Goal: Navigation & Orientation: Find specific page/section

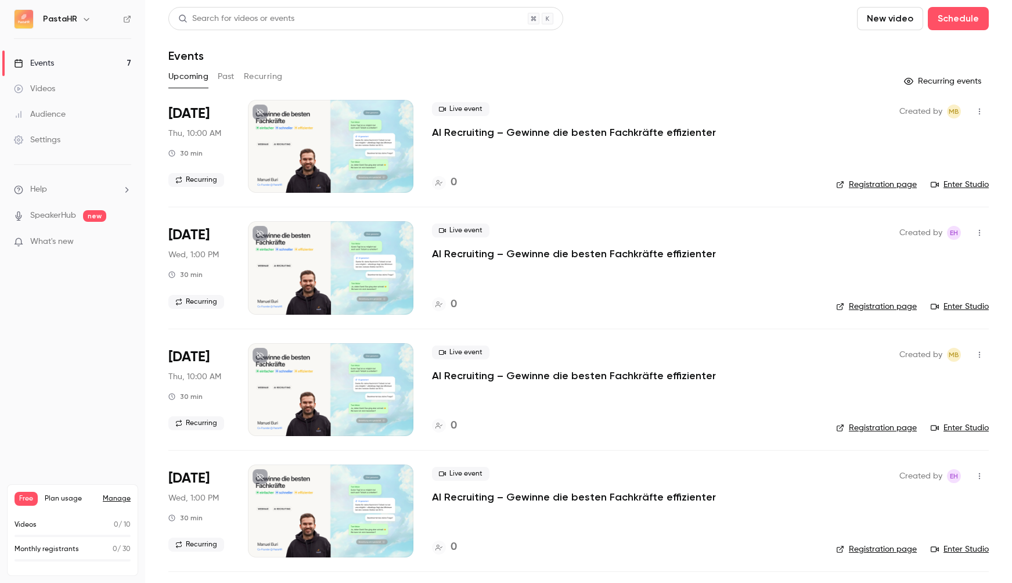
click at [500, 128] on p "AI Recruiting – Gewinne die besten Fachkräfte effizienter" at bounding box center [574, 132] width 284 height 14
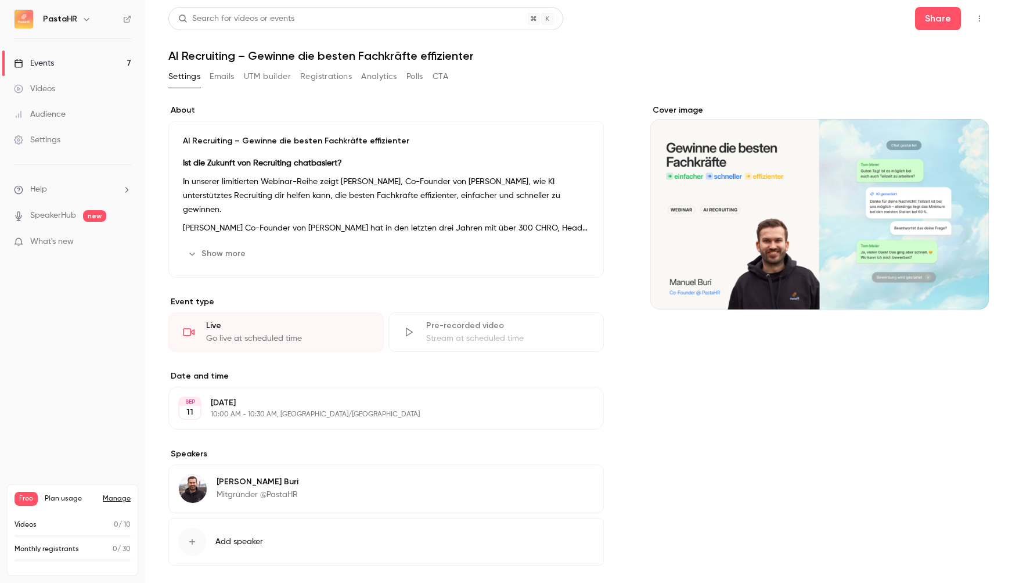
click at [325, 78] on button "Registrations" at bounding box center [326, 76] width 52 height 19
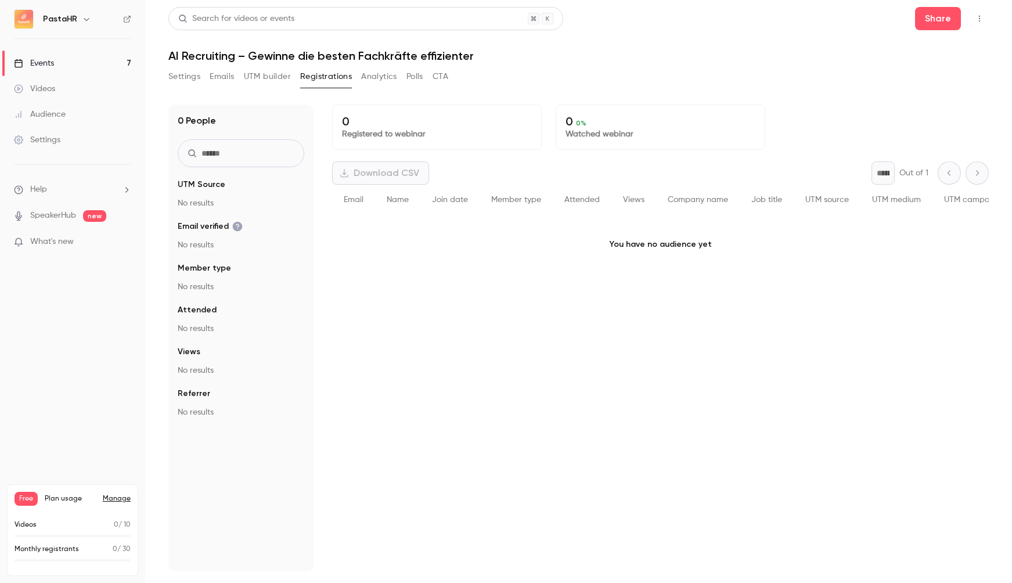
click at [979, 23] on button "button" at bounding box center [979, 18] width 19 height 19
click at [947, 21] on div at bounding box center [506, 291] width 1012 height 583
click at [937, 19] on button "Share" at bounding box center [938, 18] width 46 height 23
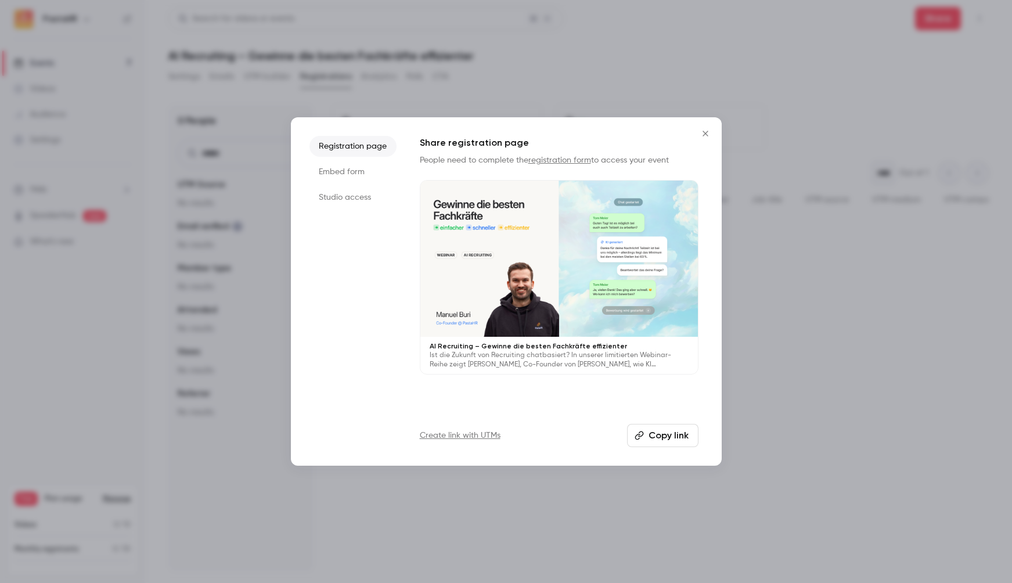
click at [360, 175] on li "Embed form" at bounding box center [352, 171] width 87 height 21
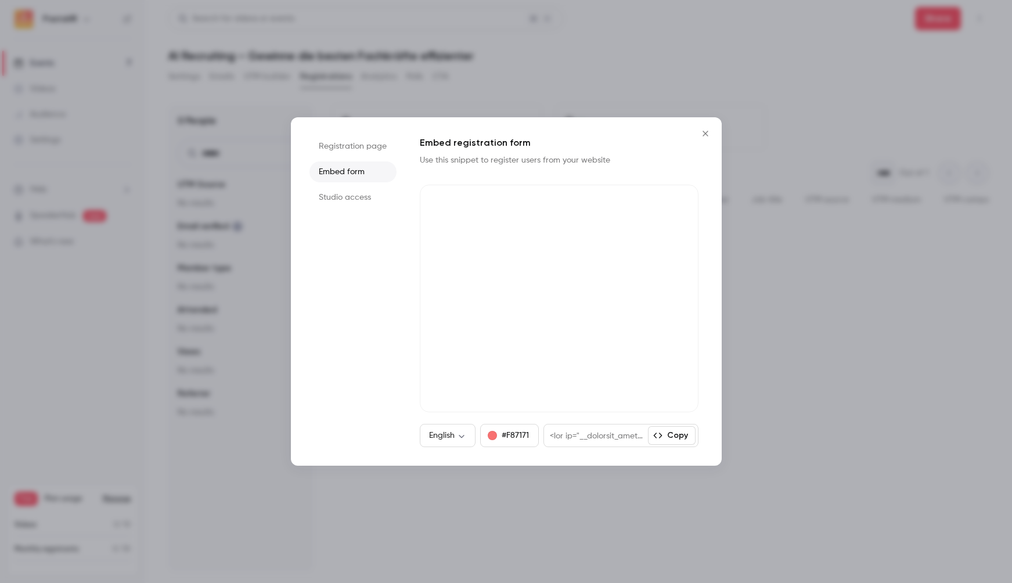
click at [355, 193] on li "Studio access" at bounding box center [352, 197] width 87 height 21
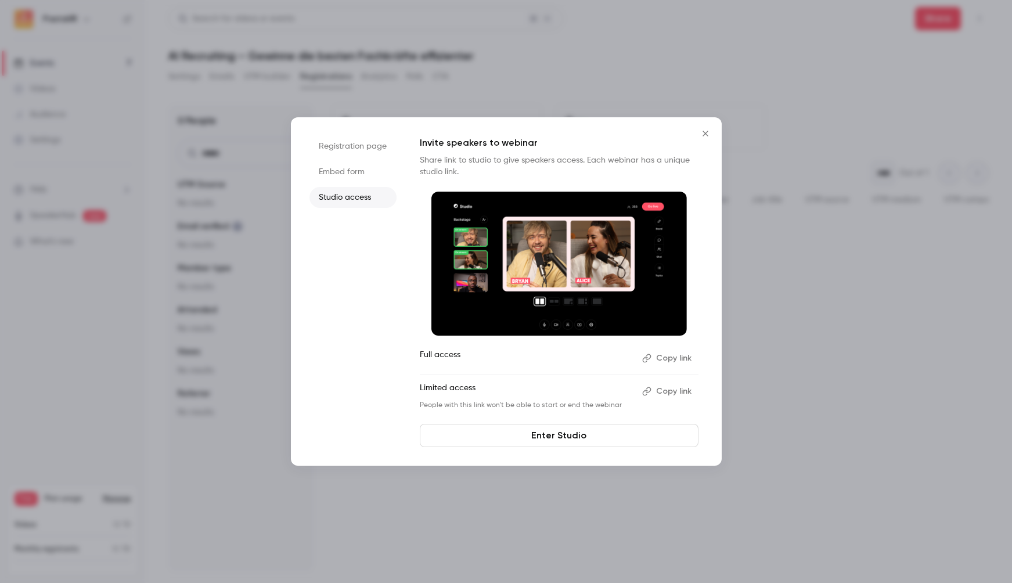
click at [352, 170] on li "Embed form" at bounding box center [352, 171] width 87 height 21
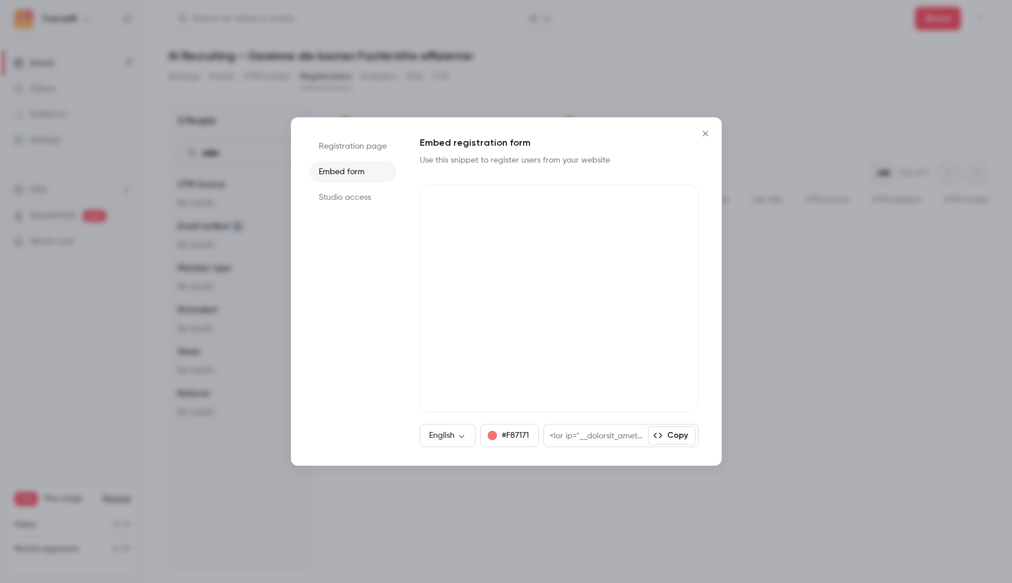
click at [355, 143] on li "Registration page" at bounding box center [352, 146] width 87 height 21
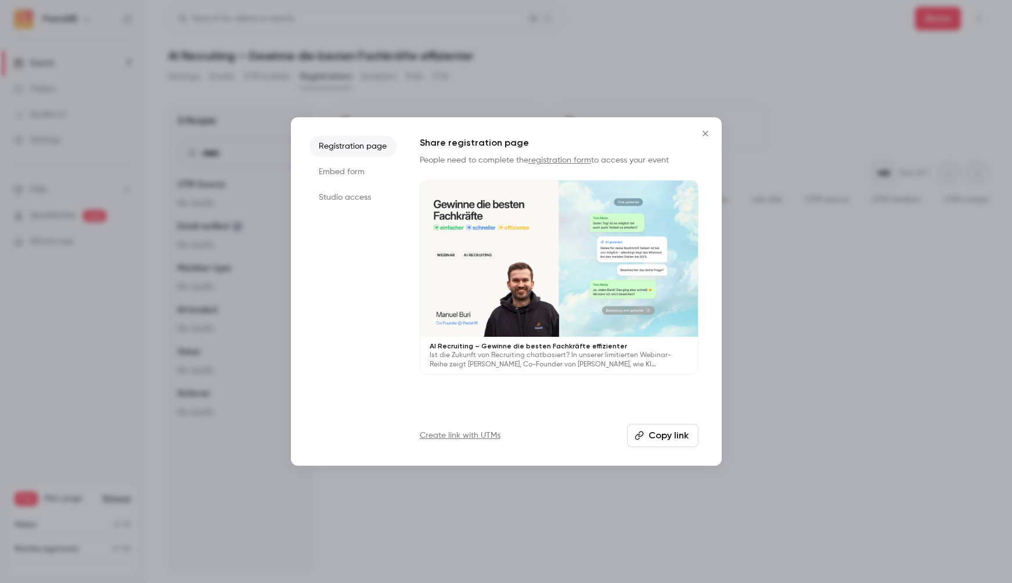
click at [705, 129] on icon "Close" at bounding box center [705, 133] width 14 height 9
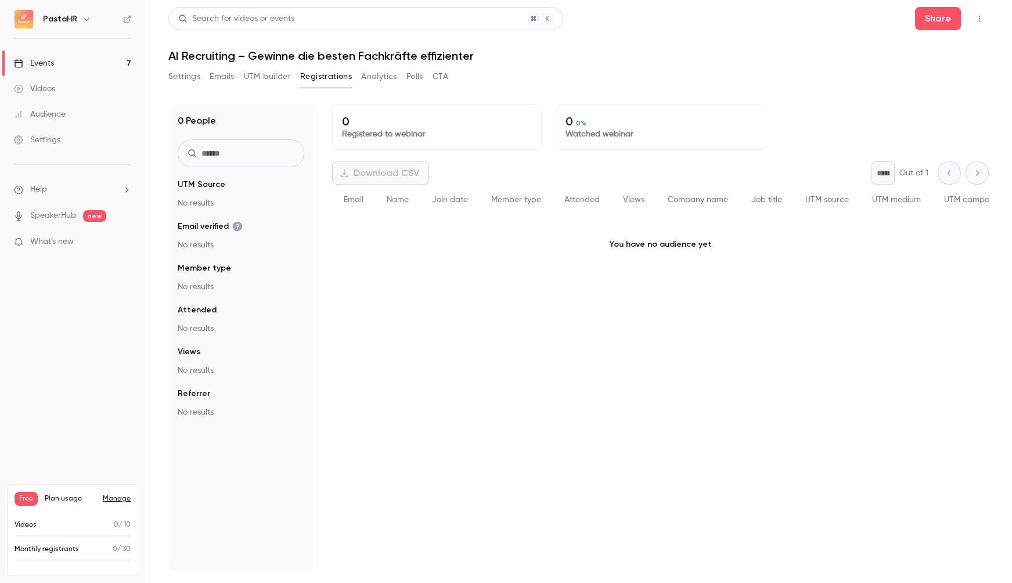
click at [228, 77] on button "Emails" at bounding box center [222, 76] width 24 height 19
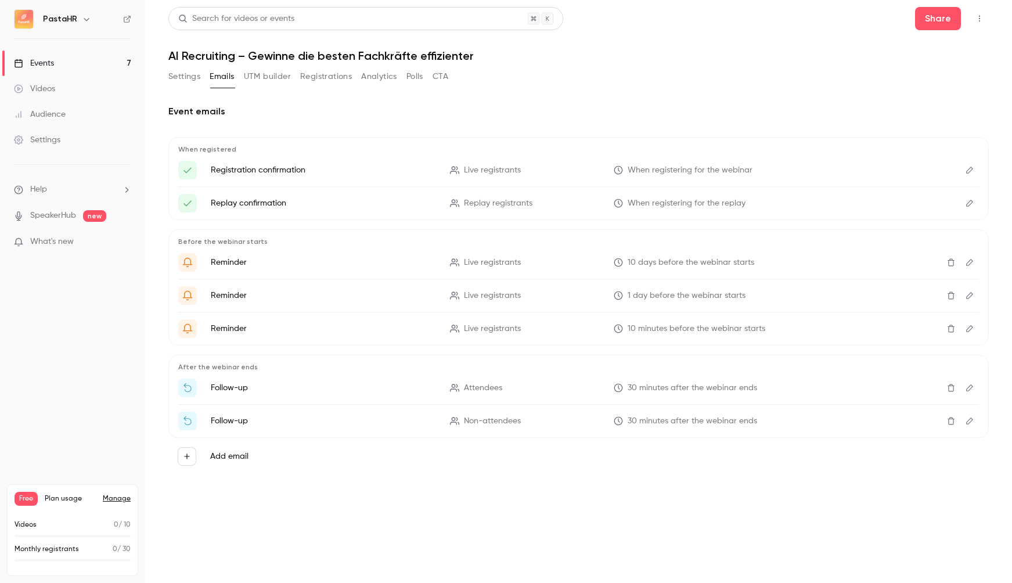
click at [178, 75] on button "Settings" at bounding box center [184, 76] width 32 height 19
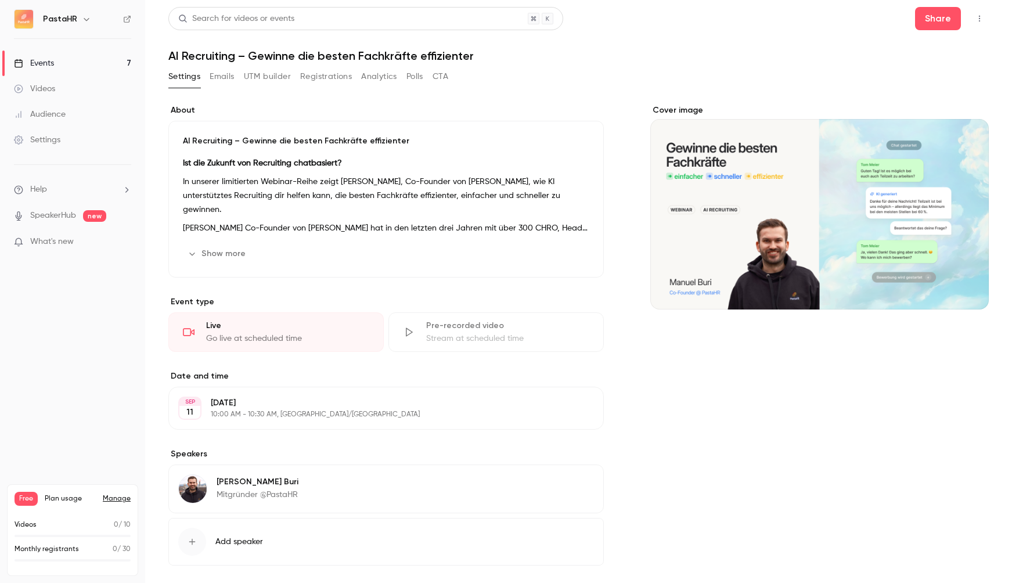
click at [39, 111] on div "Audience" at bounding box center [40, 115] width 52 height 12
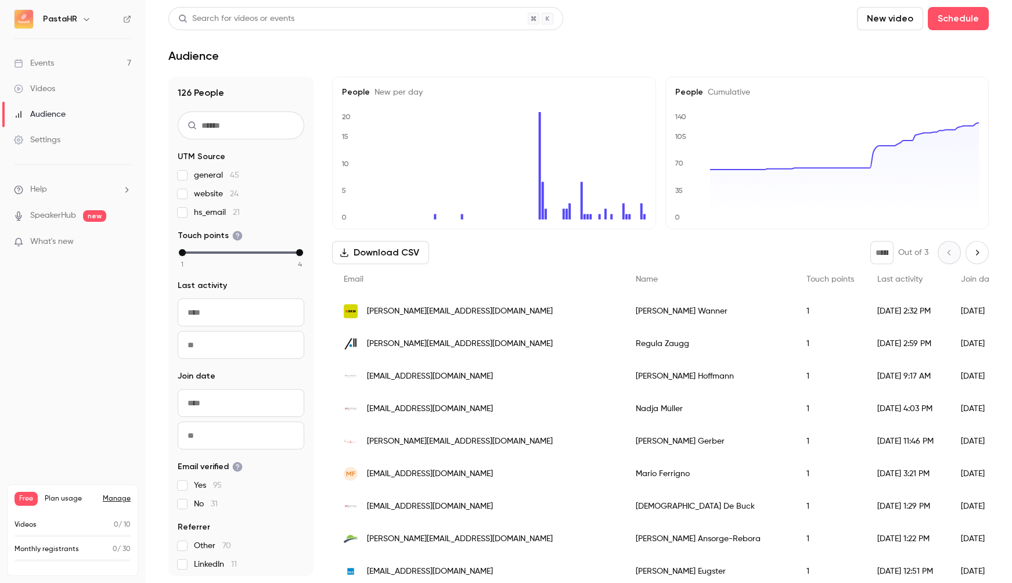
click at [40, 133] on link "Settings" at bounding box center [72, 140] width 145 height 26
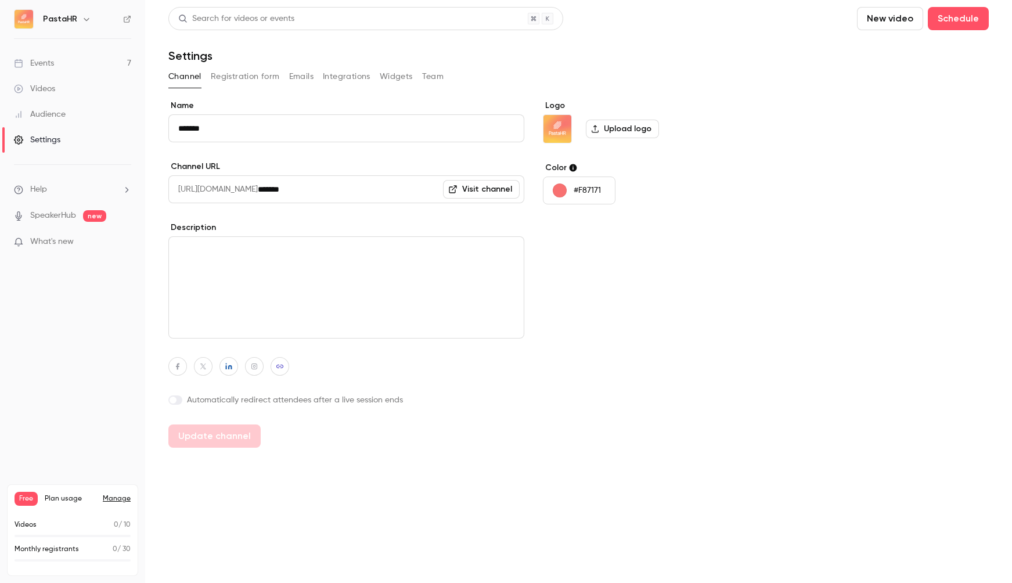
click at [55, 79] on link "Videos" at bounding box center [72, 89] width 145 height 26
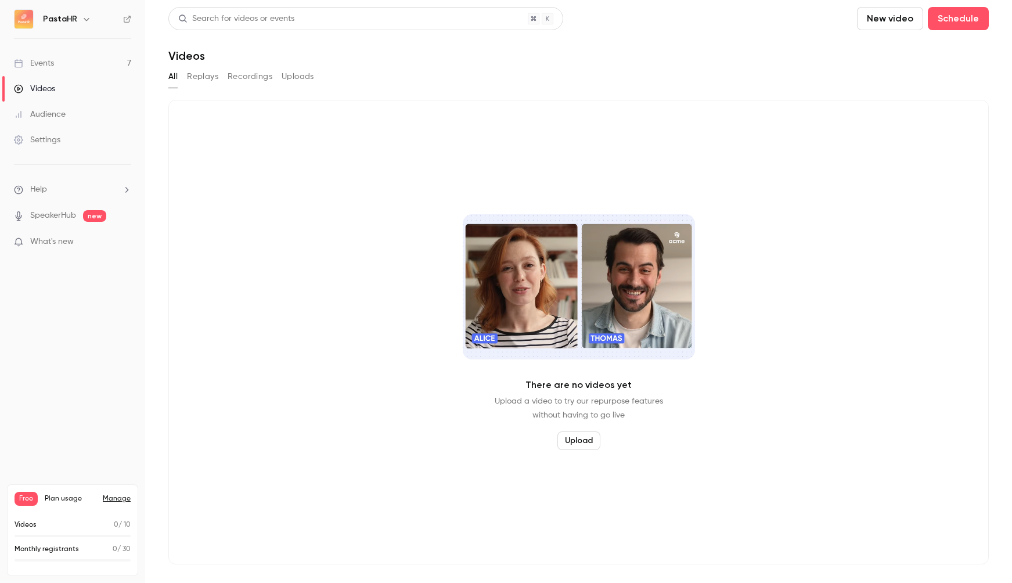
click at [54, 61] on link "Events 7" at bounding box center [72, 63] width 145 height 26
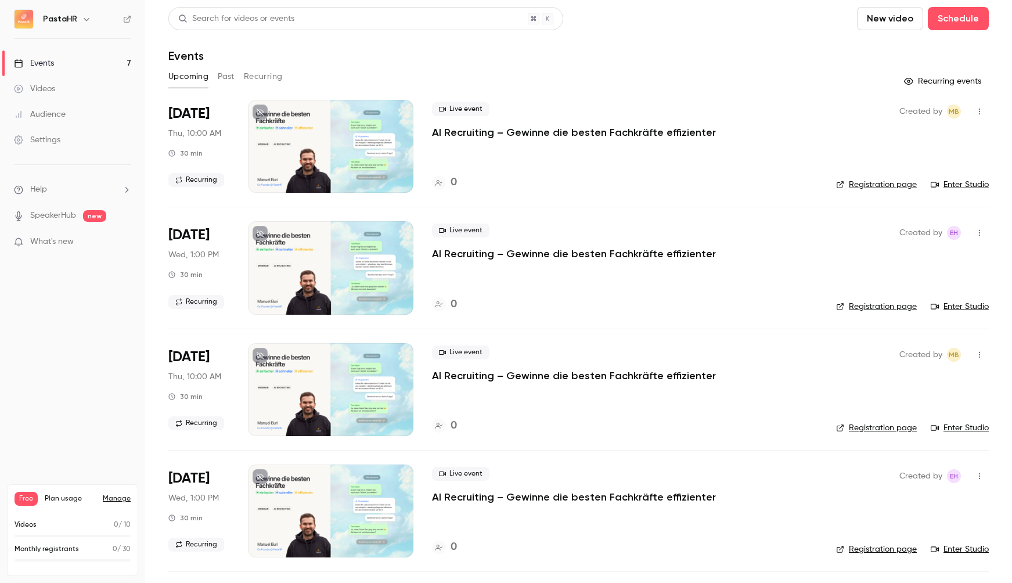
click at [489, 81] on div "Upcoming Past Recurring" at bounding box center [578, 76] width 820 height 19
